Goal: Find specific page/section: Find specific page/section

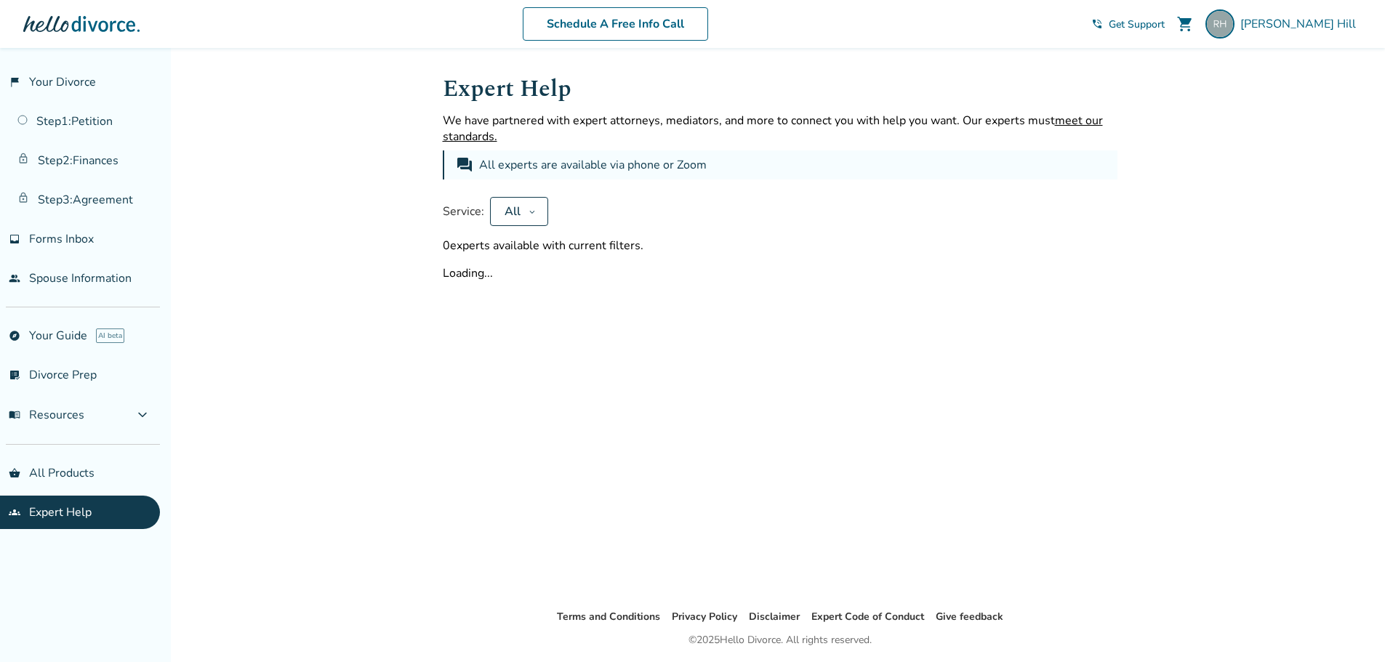
click at [537, 215] on button "All" at bounding box center [519, 211] width 58 height 29
click at [822, 194] on div "Expert Help We have partnered with expert attorneys, mediators, and more to con…" at bounding box center [780, 176] width 675 height 210
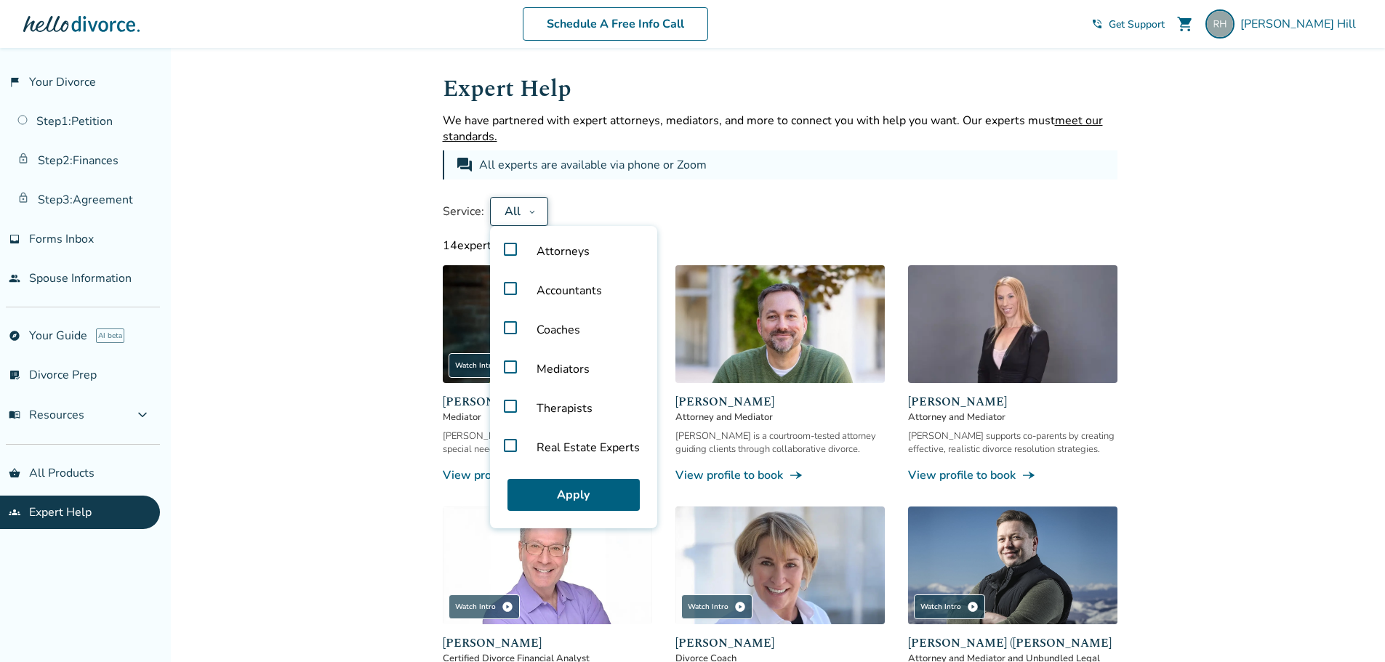
click at [513, 247] on label "Attorneys" at bounding box center [574, 251] width 156 height 39
click at [581, 495] on button "Apply" at bounding box center [574, 495] width 132 height 32
